Goal: Find specific page/section: Find specific page/section

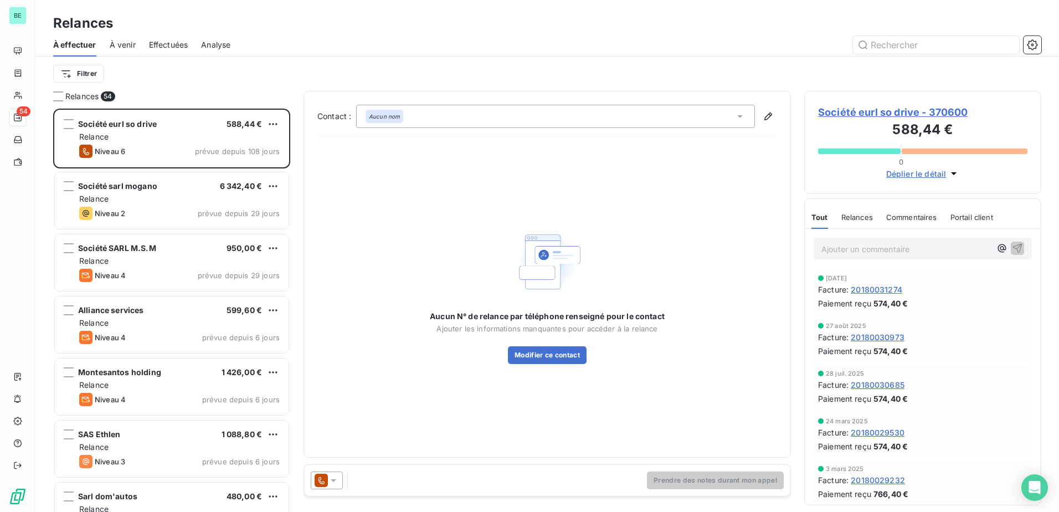
drag, startPoint x: 560, startPoint y: 61, endPoint x: 550, endPoint y: 61, distance: 10.5
click at [560, 61] on div "Filtrer" at bounding box center [547, 73] width 988 height 34
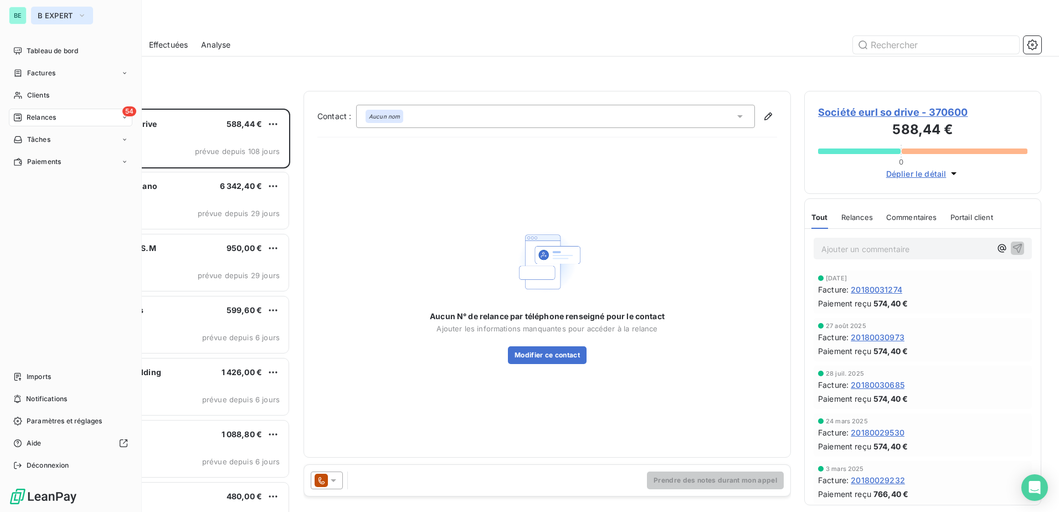
click at [73, 14] on span "B EXPERT" at bounding box center [55, 15] width 35 height 9
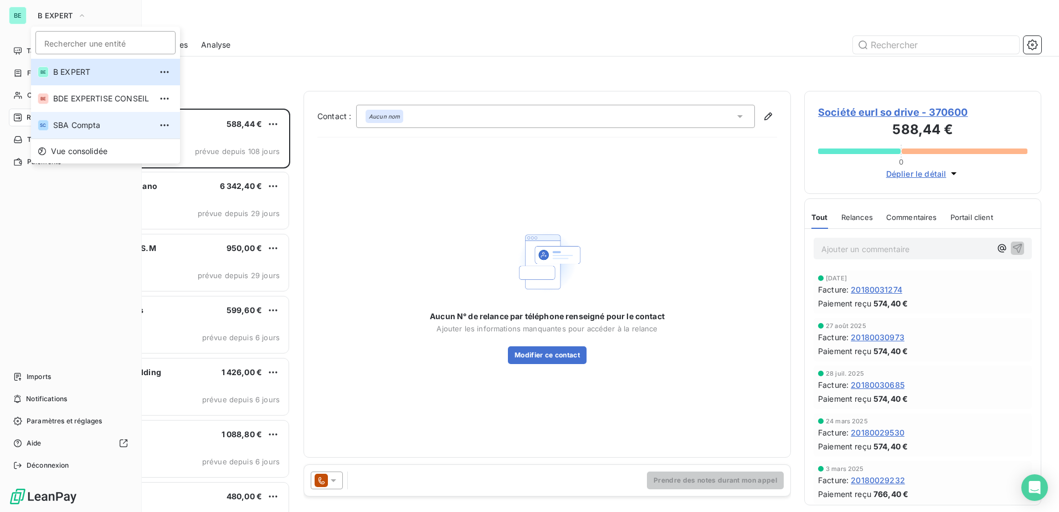
click at [91, 121] on span "SBA Compta" at bounding box center [102, 125] width 98 height 11
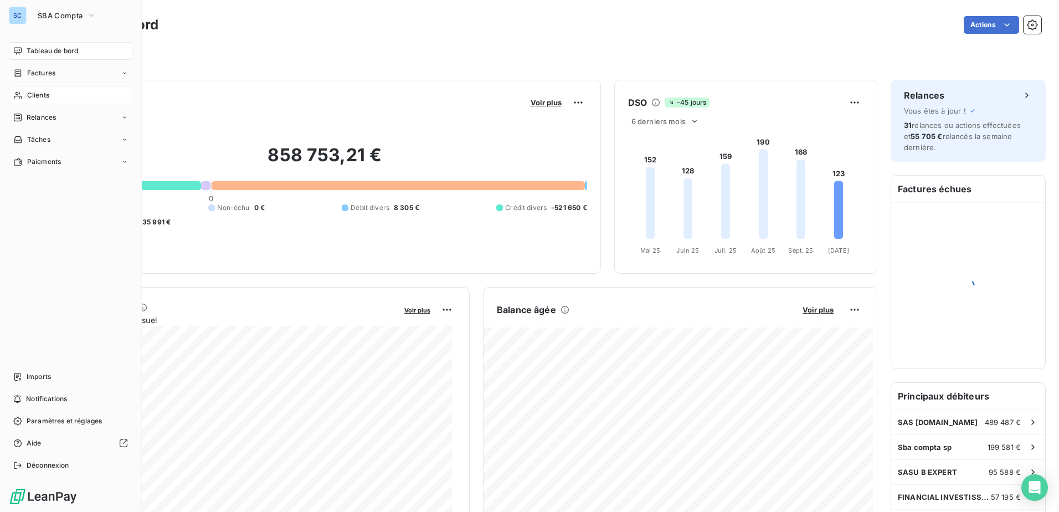
click at [64, 87] on div "Clients" at bounding box center [70, 95] width 123 height 18
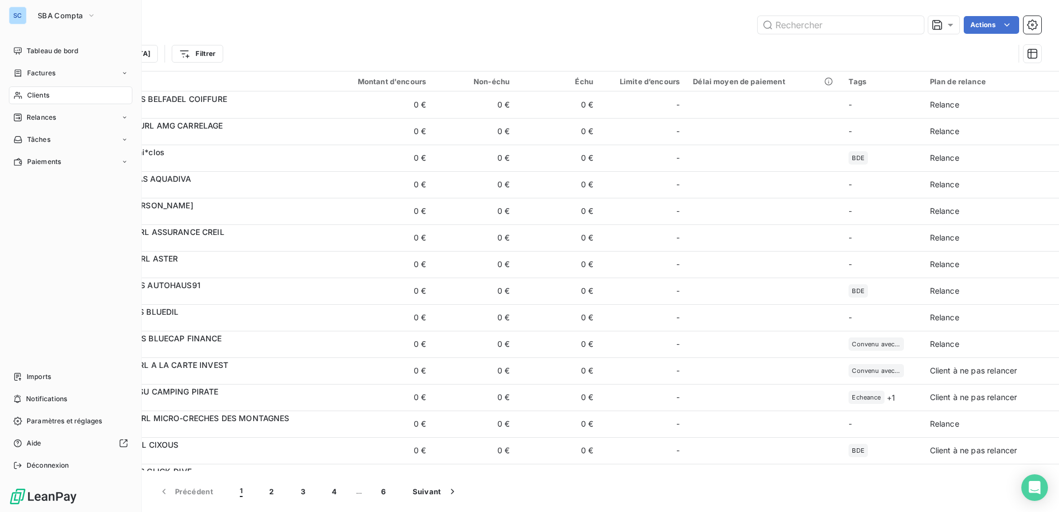
click at [24, 14] on div "SC" at bounding box center [18, 16] width 18 height 18
click at [45, 15] on span "SBA Compta" at bounding box center [60, 15] width 45 height 9
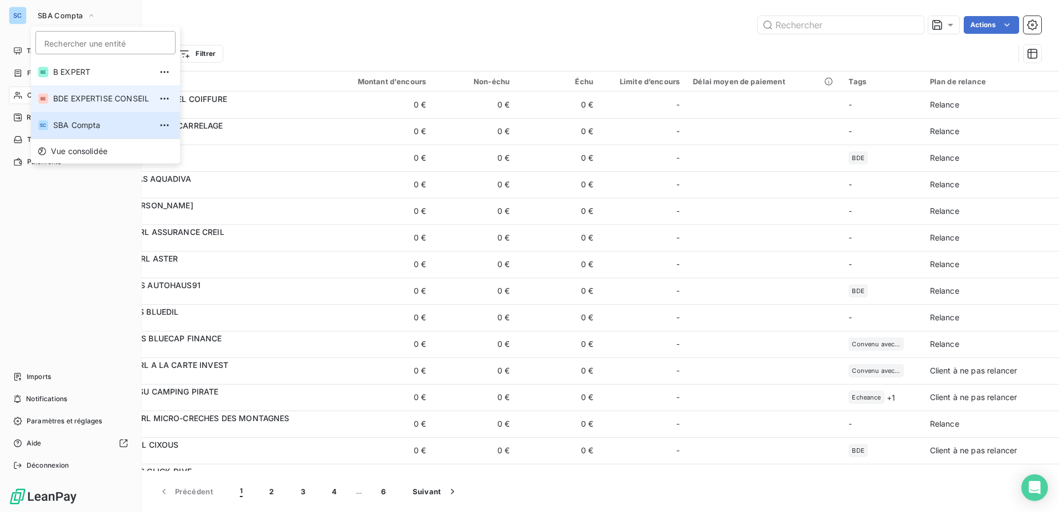
click at [114, 100] on span "BDE EXPERTISE CONSEIL" at bounding box center [102, 98] width 98 height 11
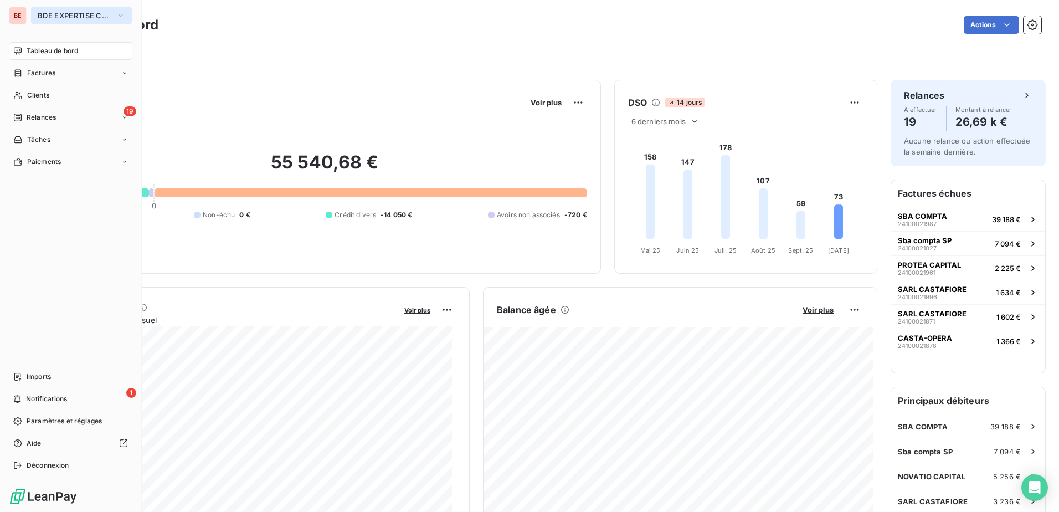
click at [100, 18] on span "BDE EXPERTISE CONSEIL" at bounding box center [75, 15] width 74 height 9
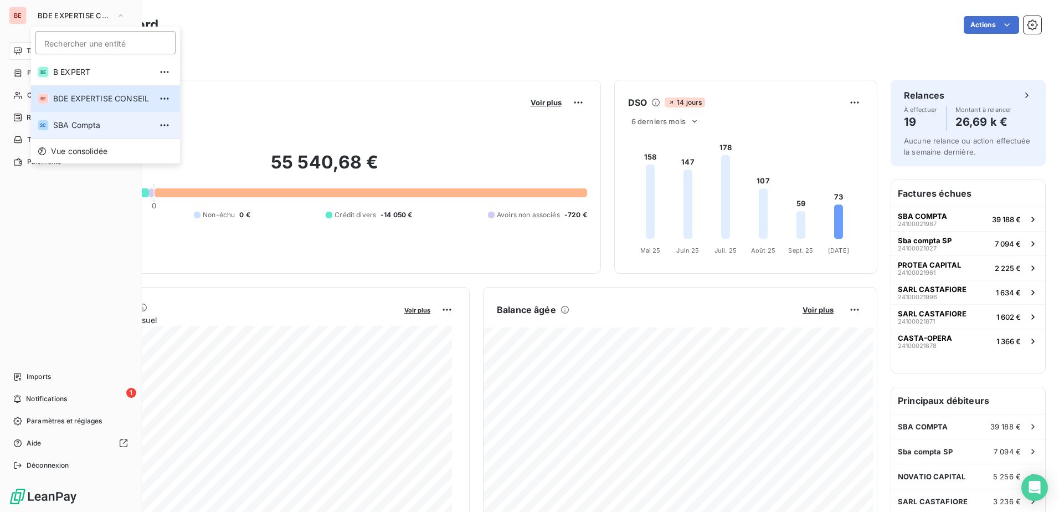
click at [104, 132] on li "SC SBA Compta" at bounding box center [105, 125] width 149 height 27
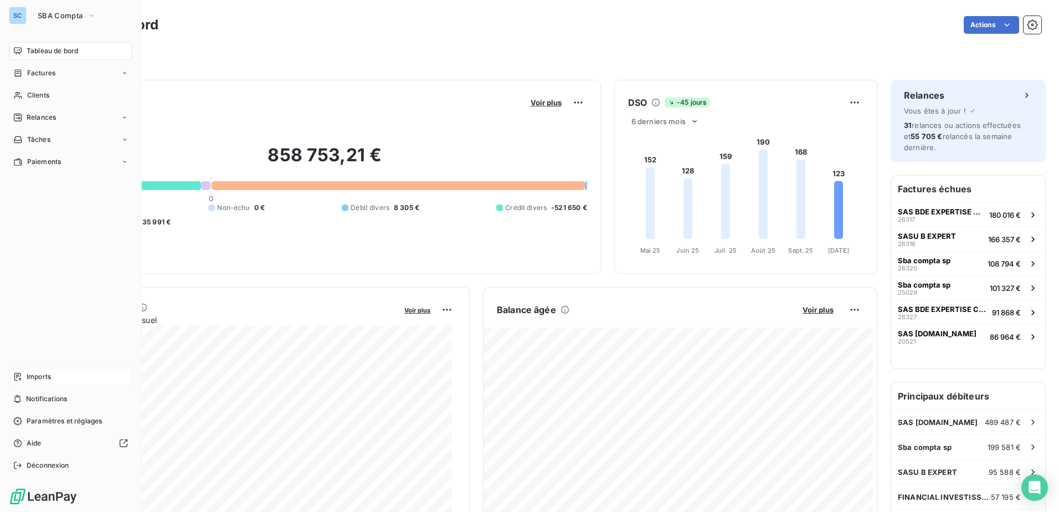
click at [85, 378] on div "Imports" at bounding box center [70, 377] width 123 height 18
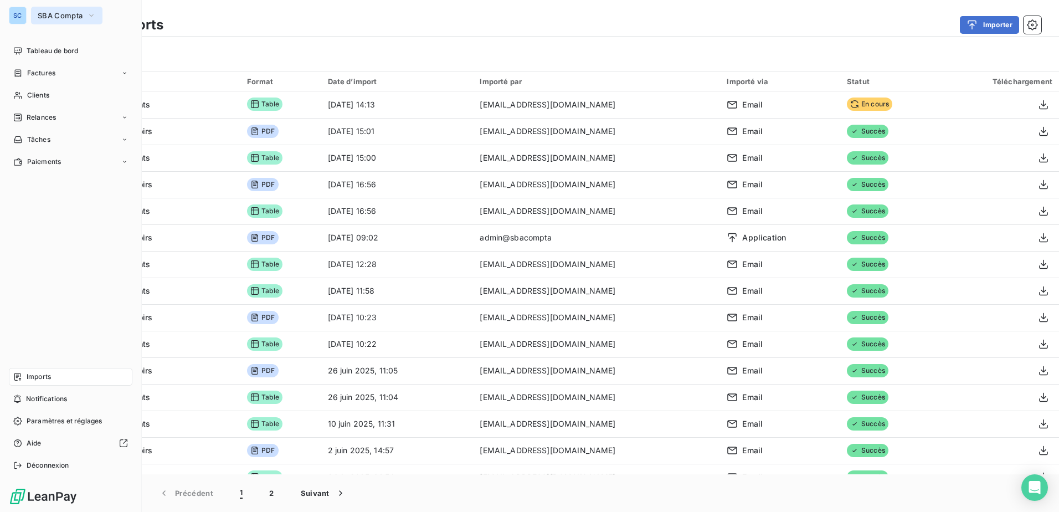
click at [52, 13] on span "SBA Compta" at bounding box center [60, 15] width 45 height 9
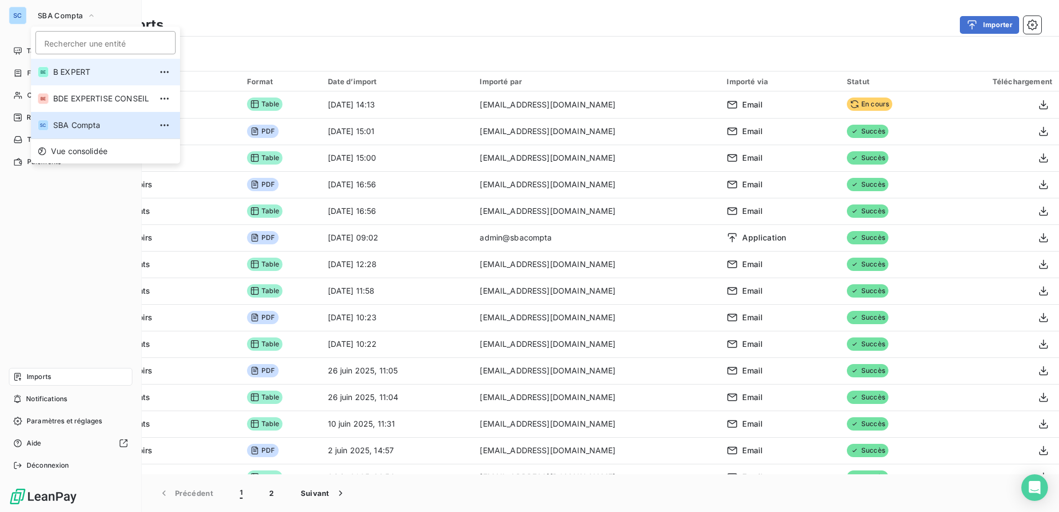
click at [79, 75] on span "B EXPERT" at bounding box center [102, 71] width 98 height 11
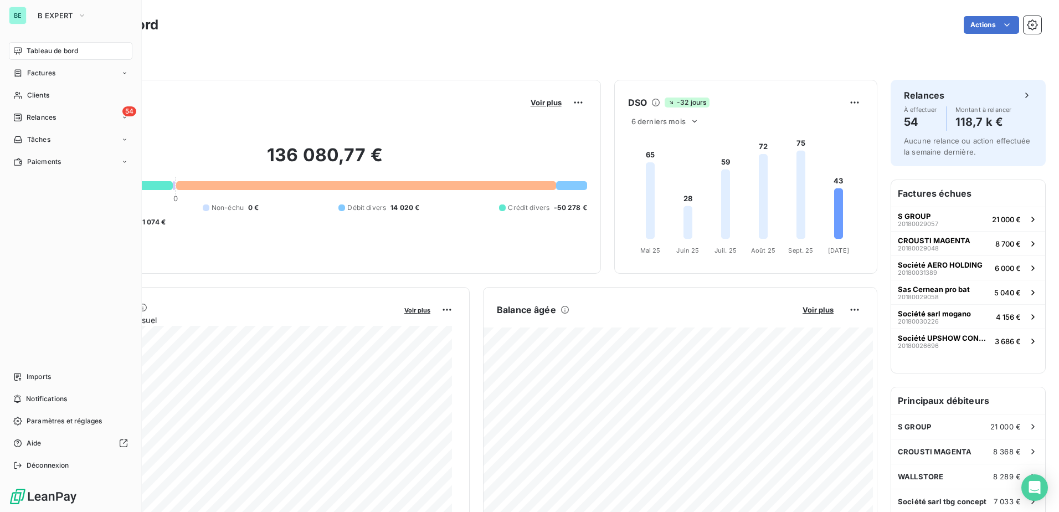
click at [29, 8] on div "BE B EXPERT" at bounding box center [70, 16] width 123 height 18
click at [81, 9] on button "B EXPERT" at bounding box center [62, 16] width 62 height 18
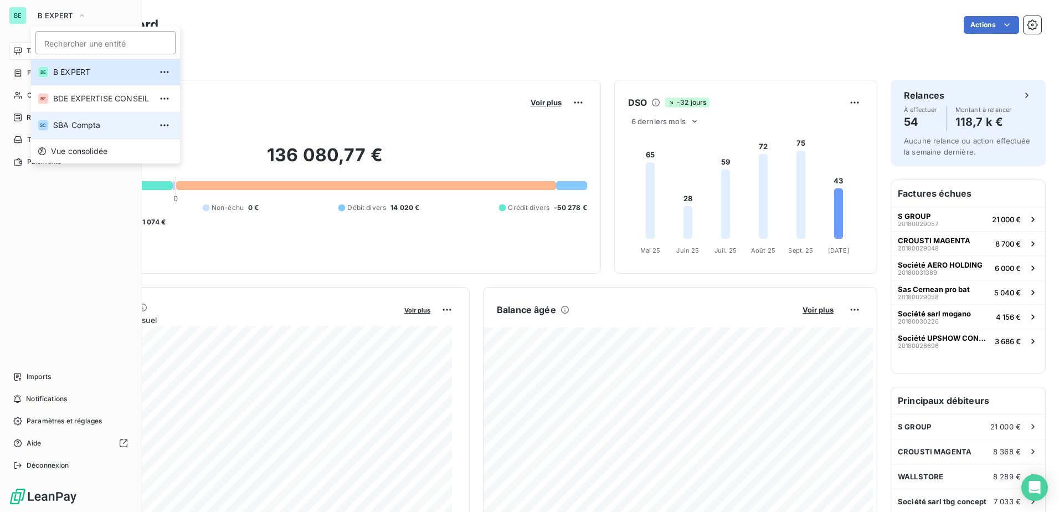
click at [91, 129] on span "SBA Compta" at bounding box center [102, 125] width 98 height 11
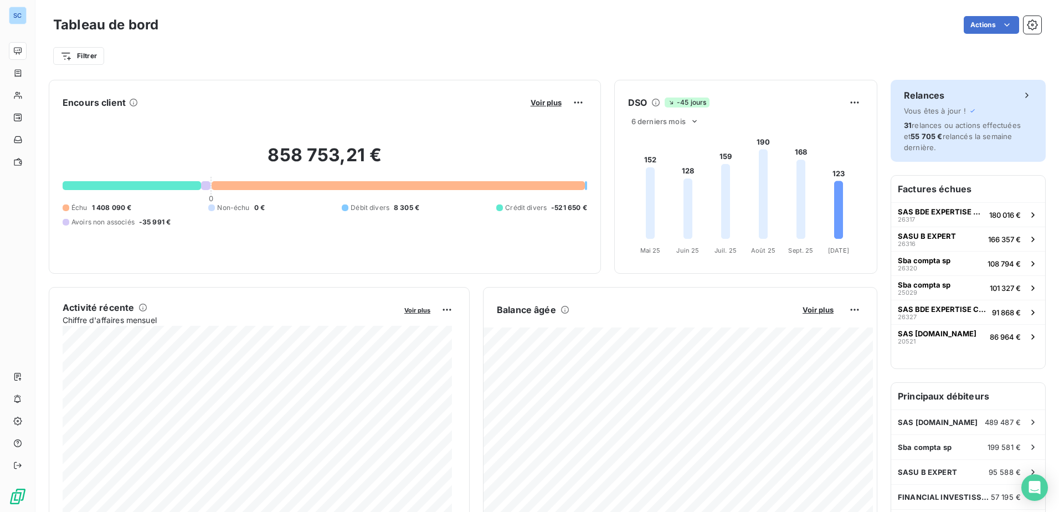
click at [981, 129] on span "31 relances ou actions effectuées et 55 705 € relancés la semaine dernière." at bounding box center [962, 136] width 117 height 31
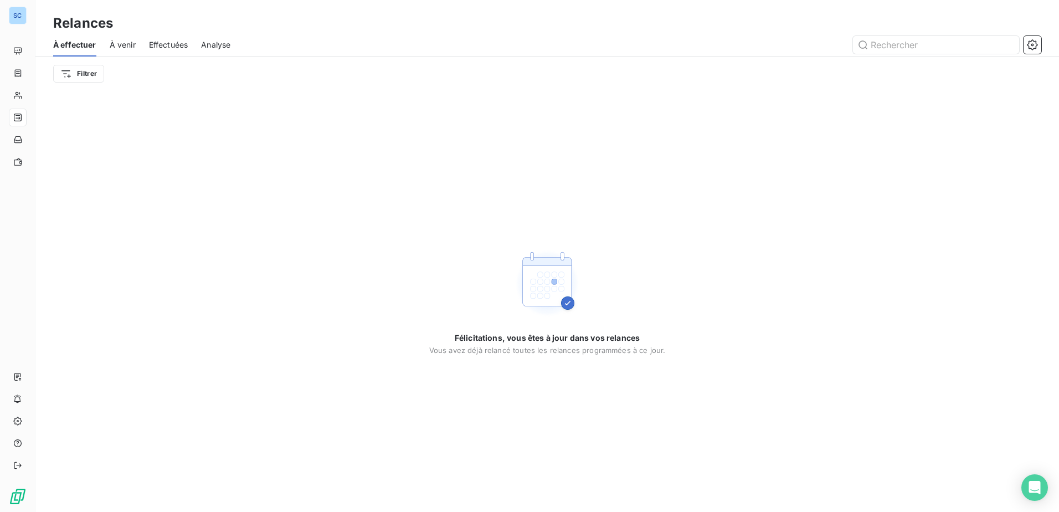
click at [121, 47] on span "À venir" at bounding box center [123, 44] width 26 height 11
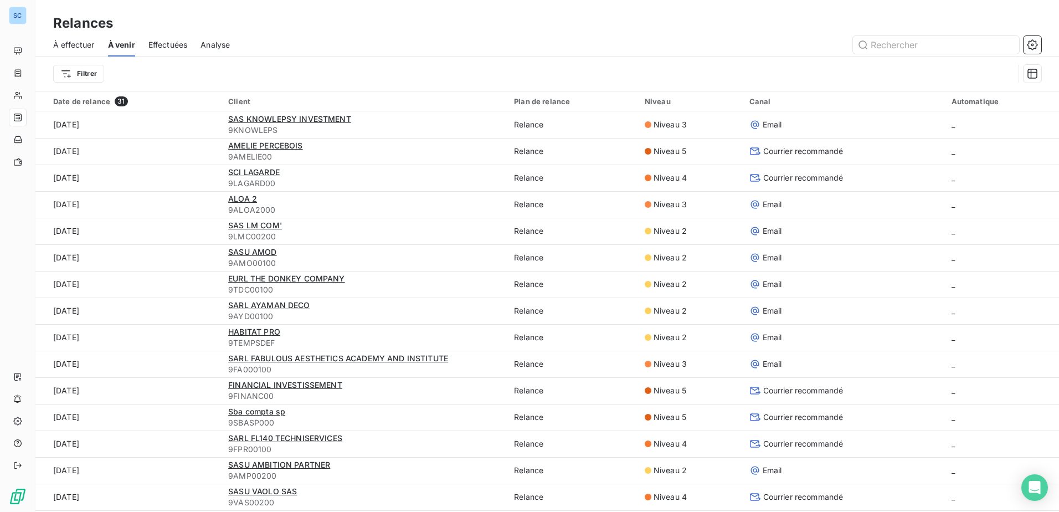
click at [179, 43] on span "Effectuées" at bounding box center [167, 44] width 39 height 11
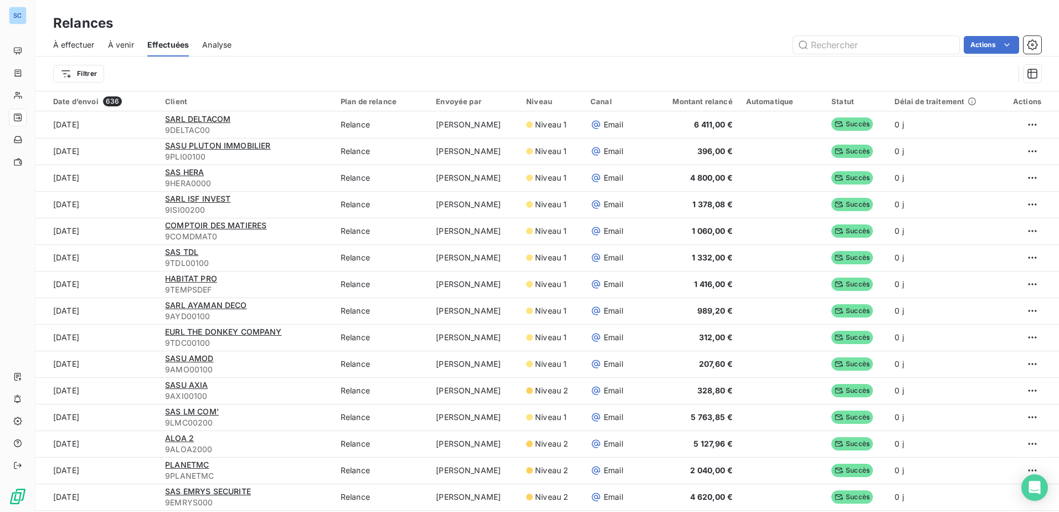
click at [212, 49] on span "Analyse" at bounding box center [216, 44] width 29 height 11
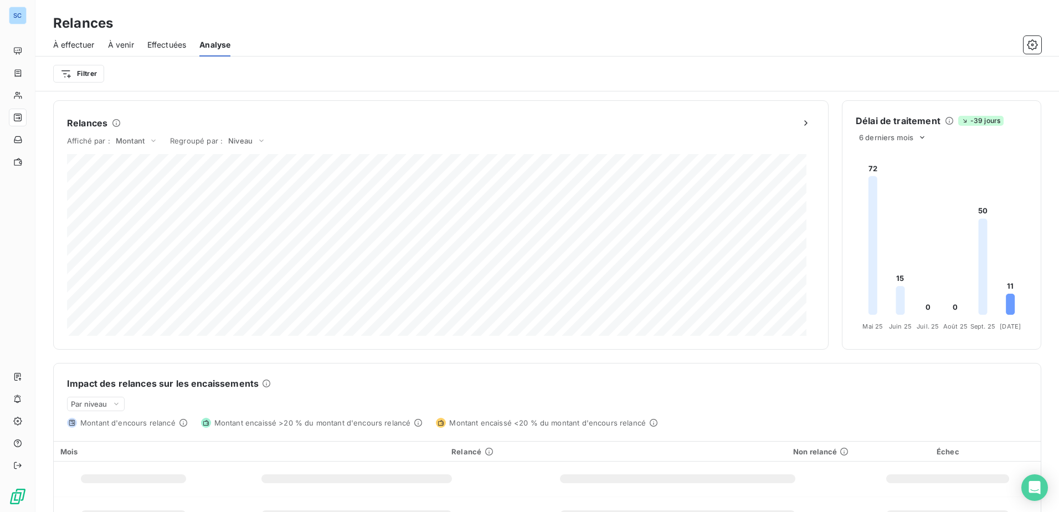
click at [179, 47] on span "Effectuées" at bounding box center [166, 44] width 39 height 11
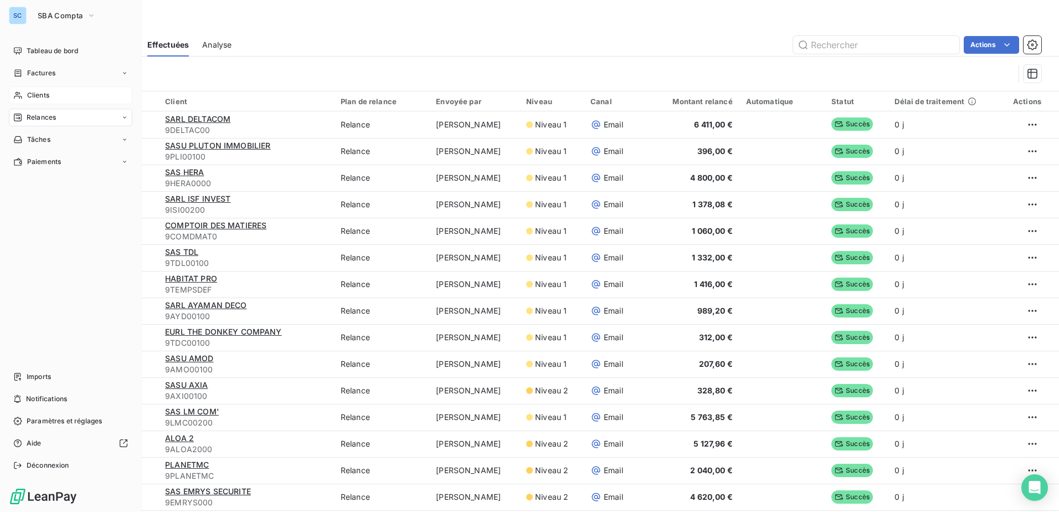
click at [40, 91] on span "Clients" at bounding box center [38, 95] width 22 height 10
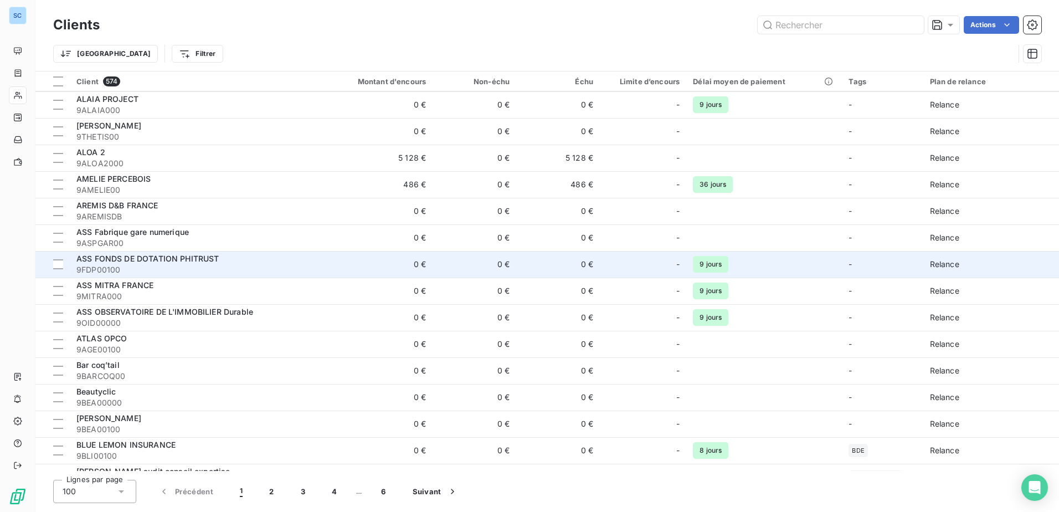
scroll to position [2279, 0]
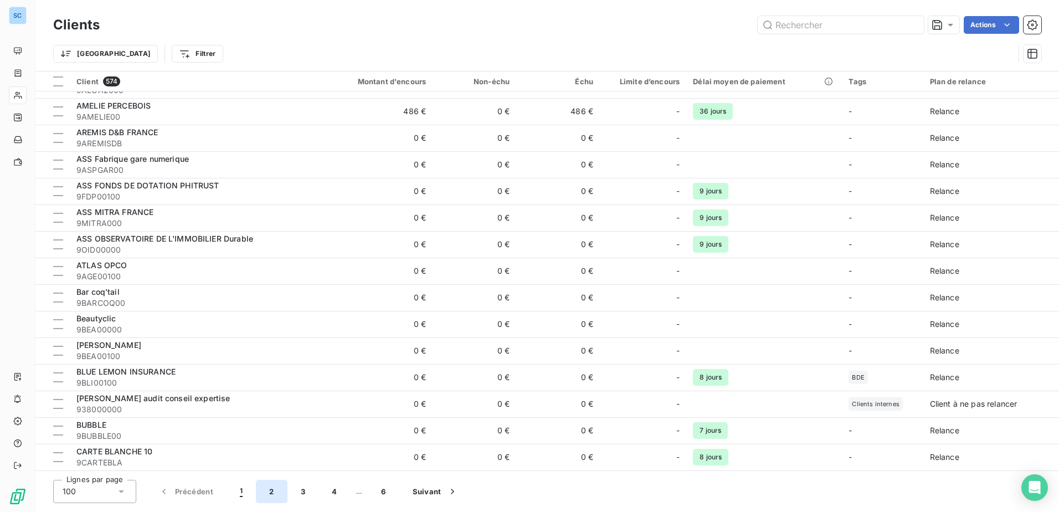
click at [272, 490] on button "2" at bounding box center [271, 491] width 31 height 23
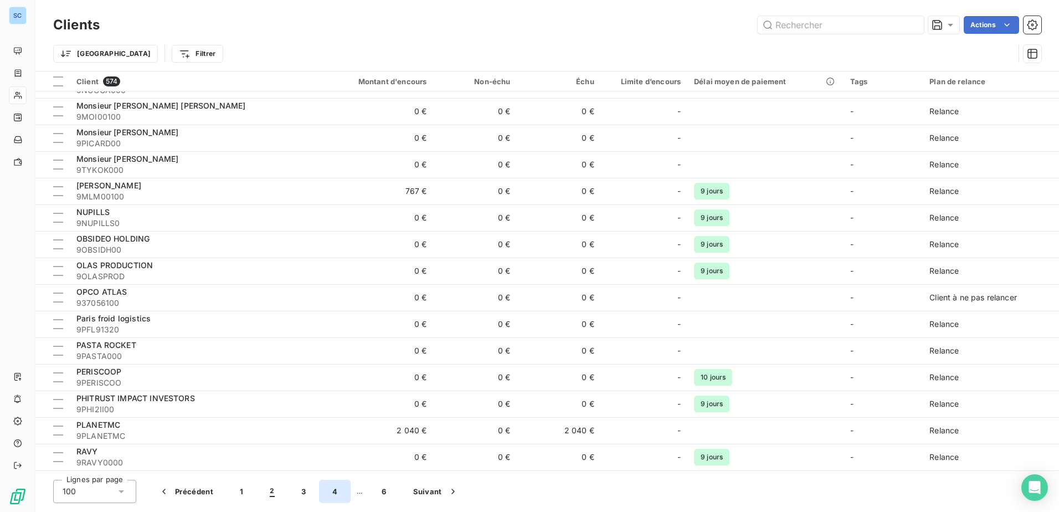
click at [342, 489] on button "4" at bounding box center [335, 491] width 32 height 23
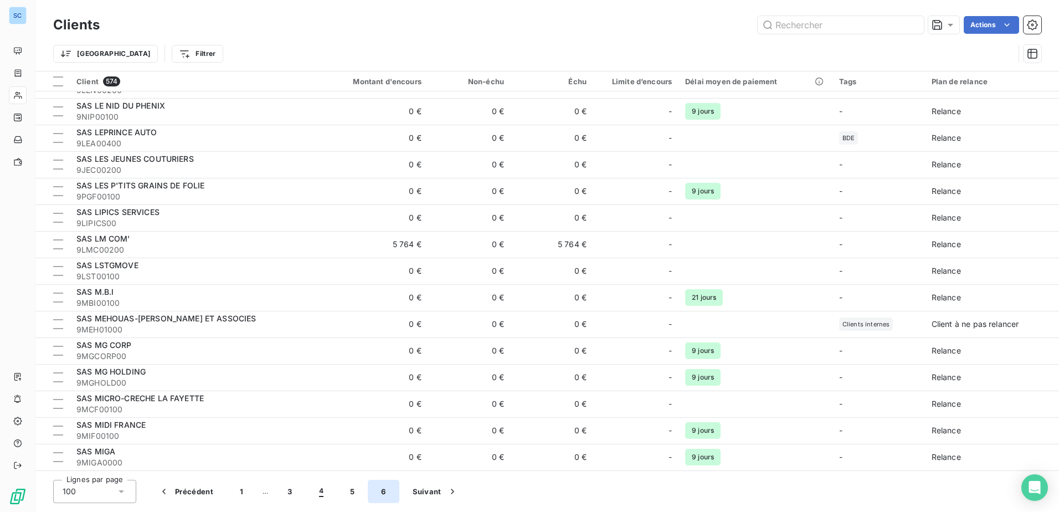
click at [380, 488] on button "6" at bounding box center [383, 491] width 31 height 23
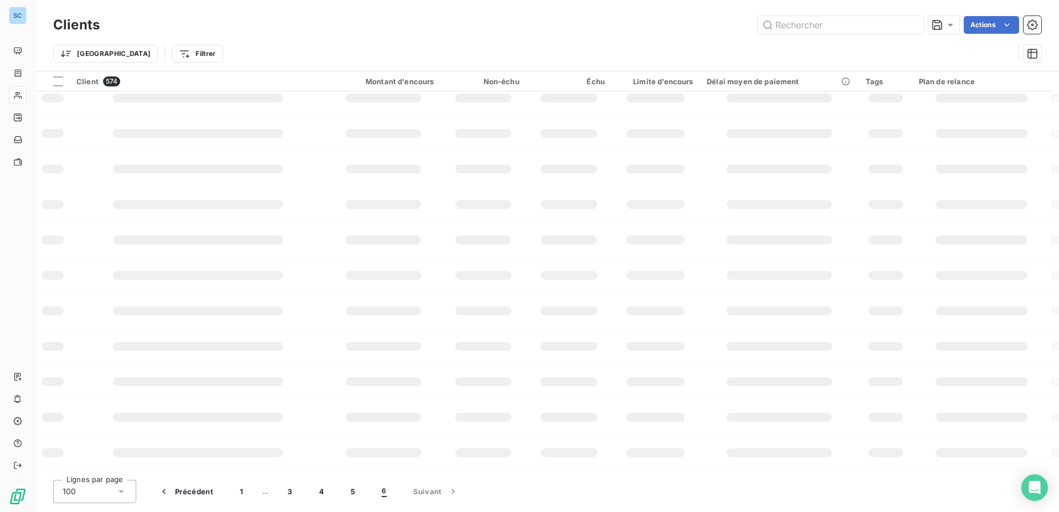
scroll to position [1588, 0]
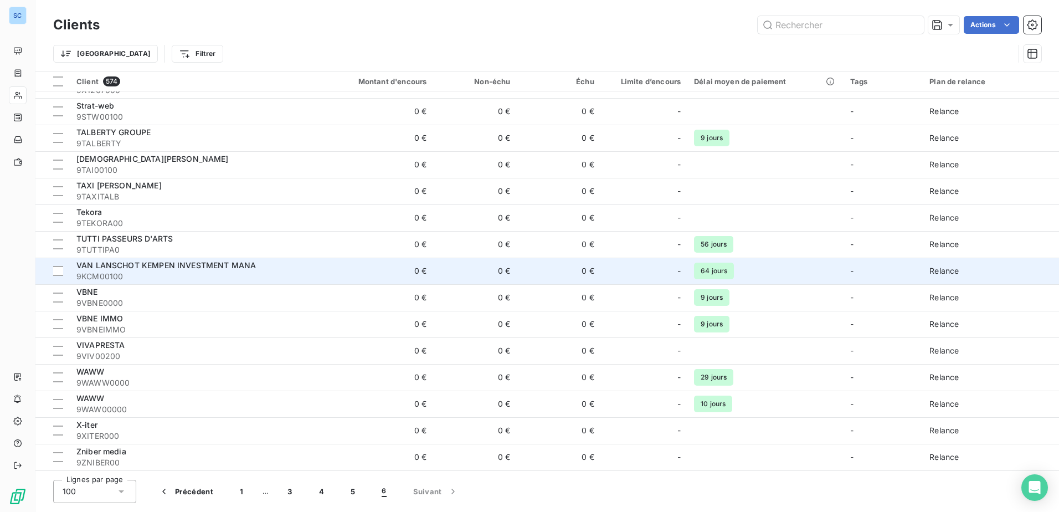
click at [196, 262] on span "VAN LANSCHOT KEMPEN INVESTMENT MANA" at bounding box center [165, 264] width 179 height 9
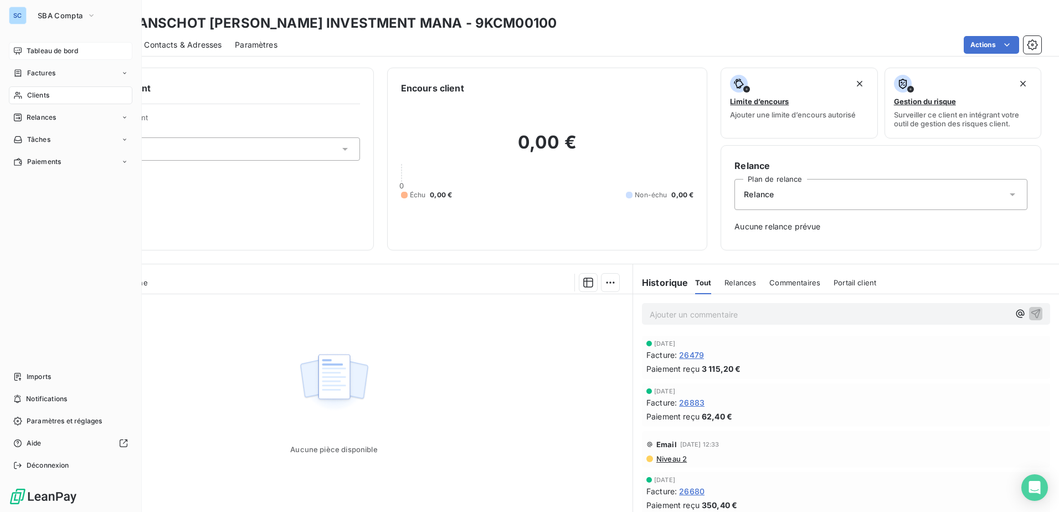
click at [82, 52] on div "Tableau de bord" at bounding box center [70, 51] width 123 height 18
